Goal: Find specific page/section: Find specific page/section

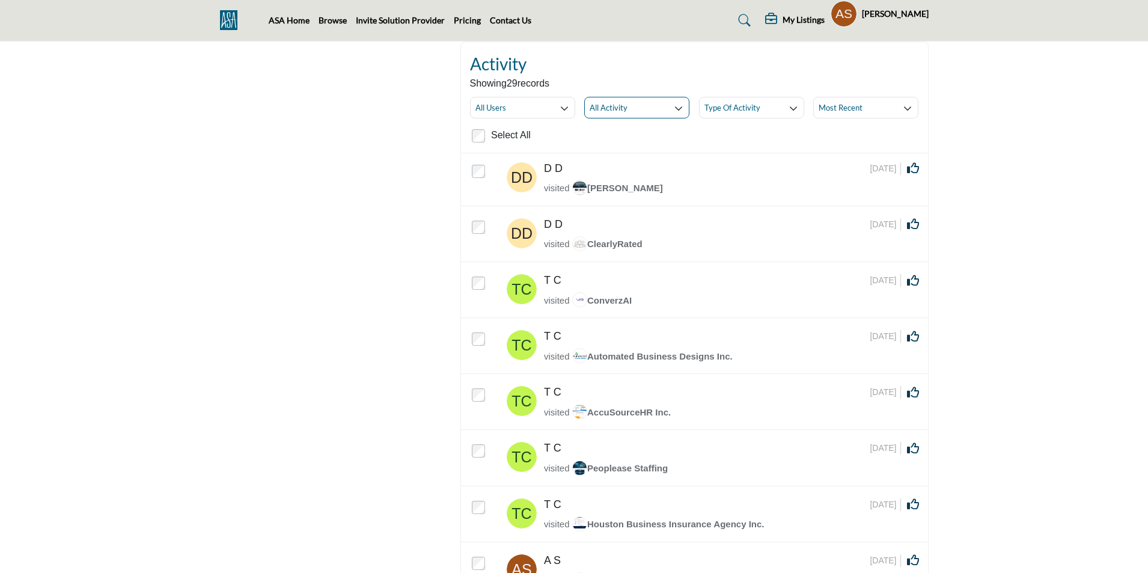
click at [0, 0] on div at bounding box center [0, 0] width 0 height 0
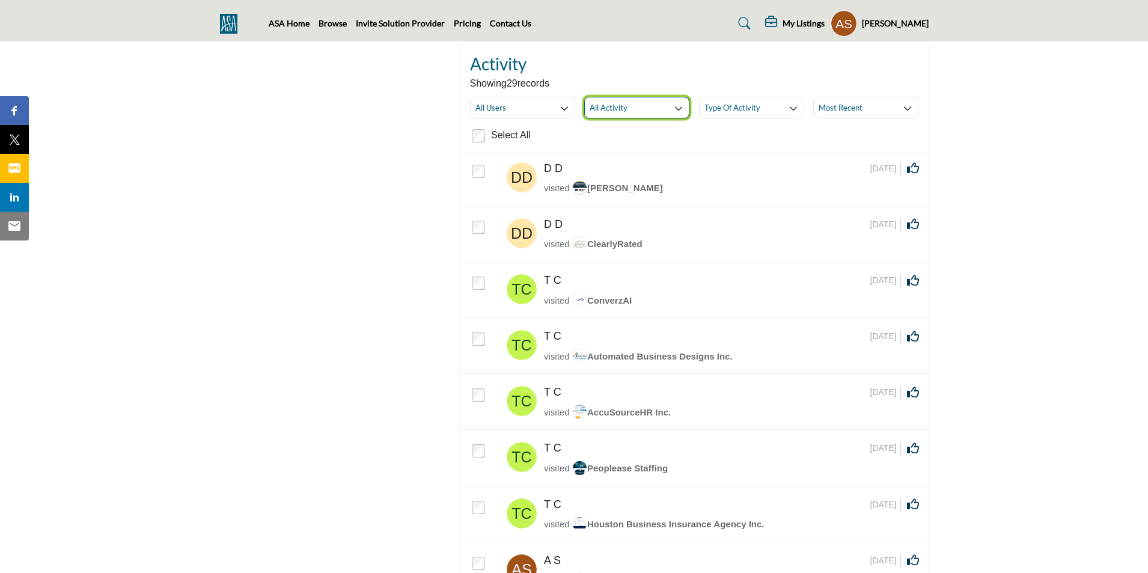
click at [628, 105] on button "All Activity" at bounding box center [636, 108] width 105 height 22
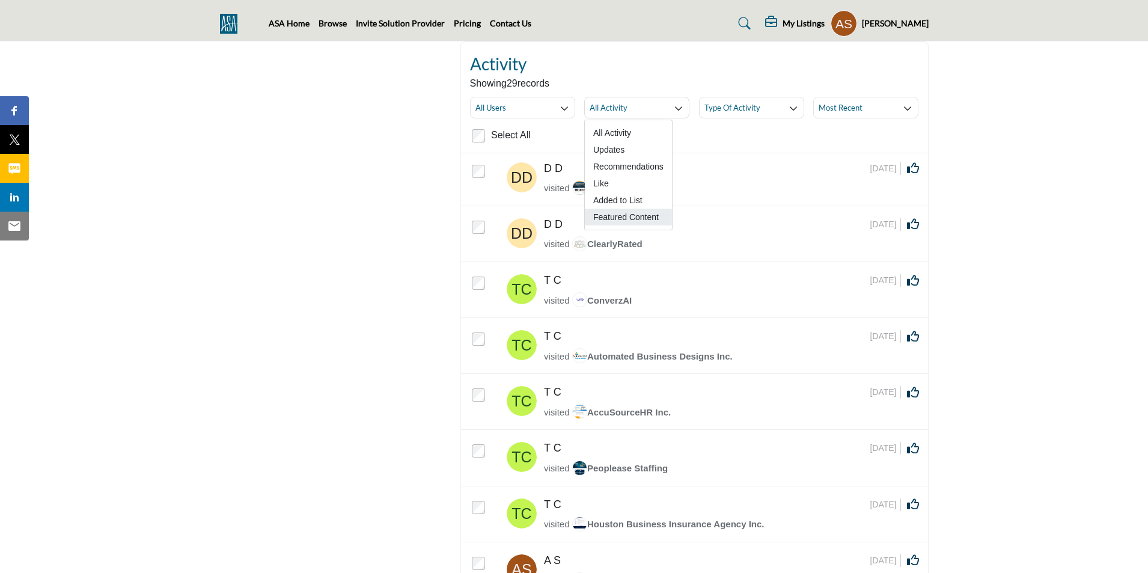
click at [622, 219] on span "Featured Content" at bounding box center [628, 216] width 87 height 17
